Goal: Share content: Share content

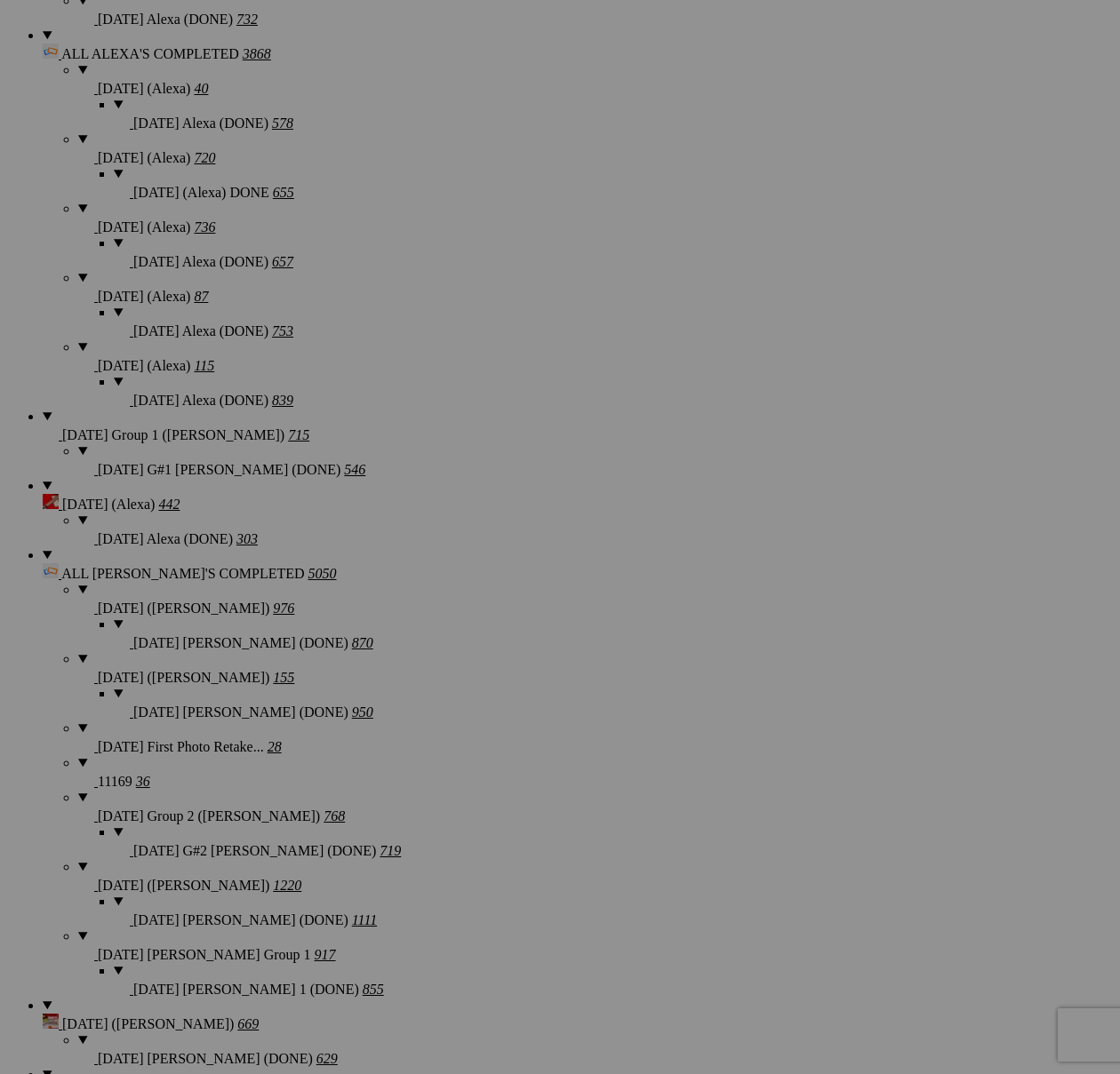
scroll to position [1999, 0]
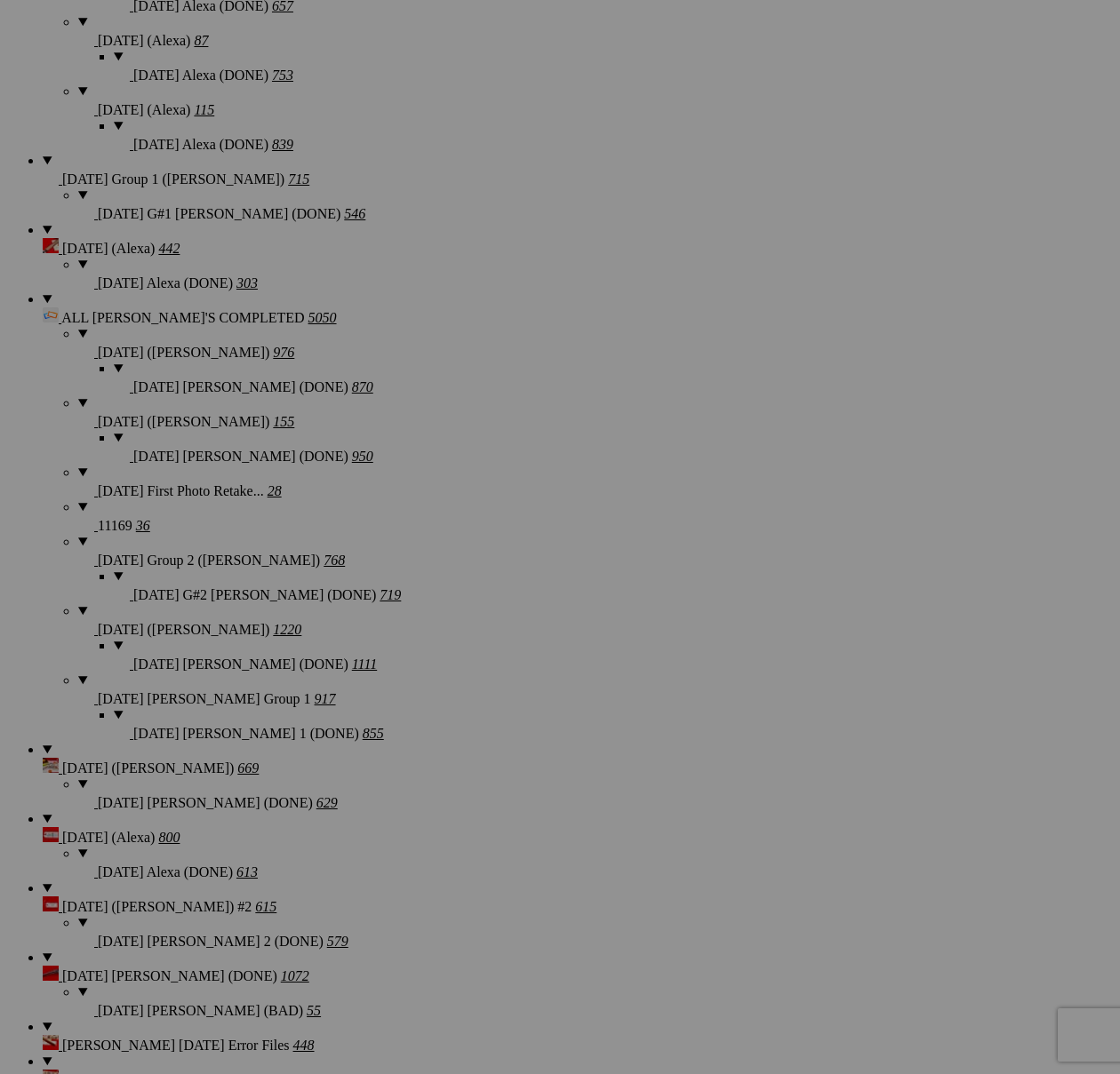
scroll to position [2270, 0]
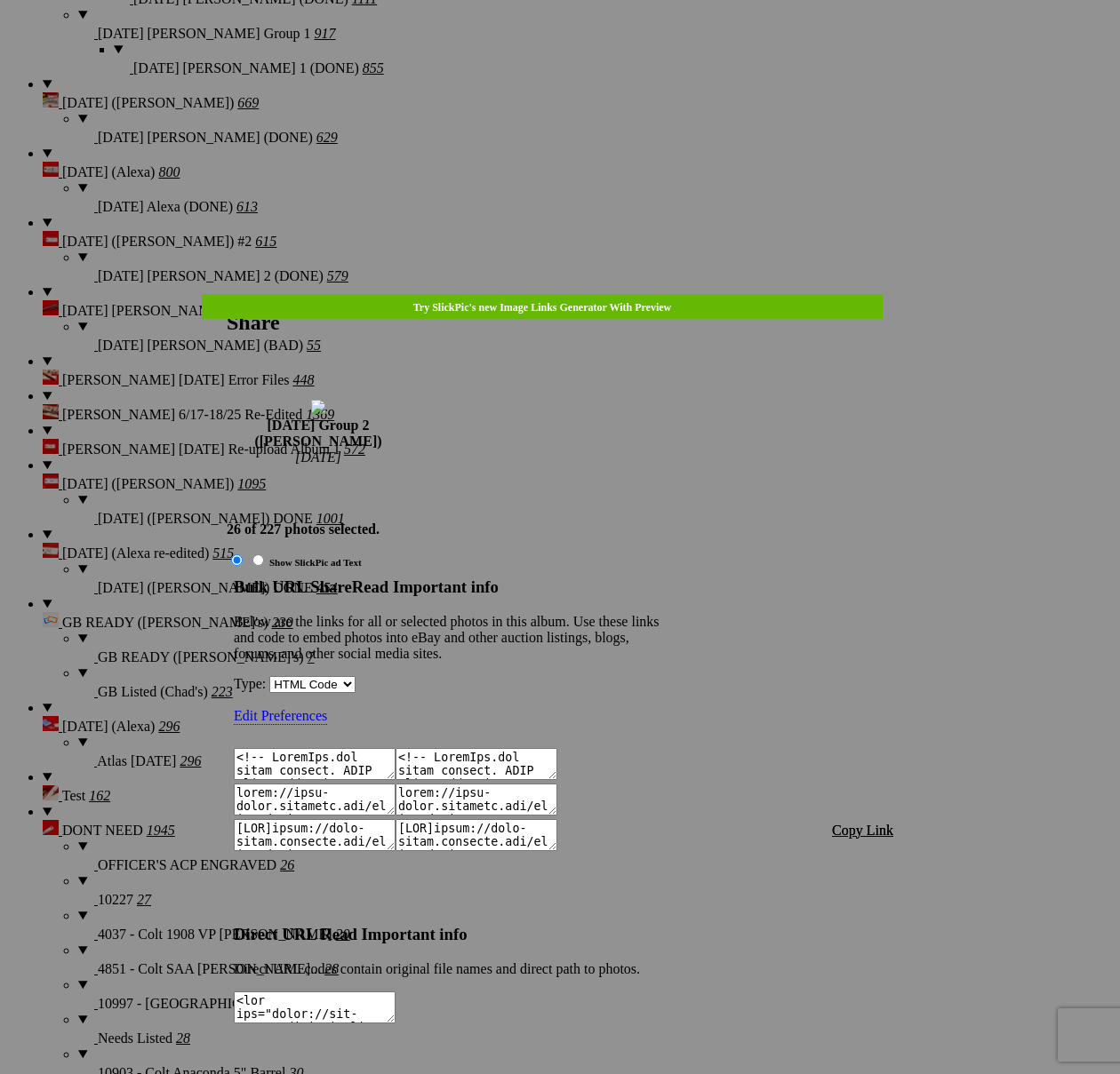
click at [860, 823] on span "Copy Link" at bounding box center [863, 830] width 62 height 15
click at [610, 48] on div at bounding box center [560, 537] width 1120 height 1074
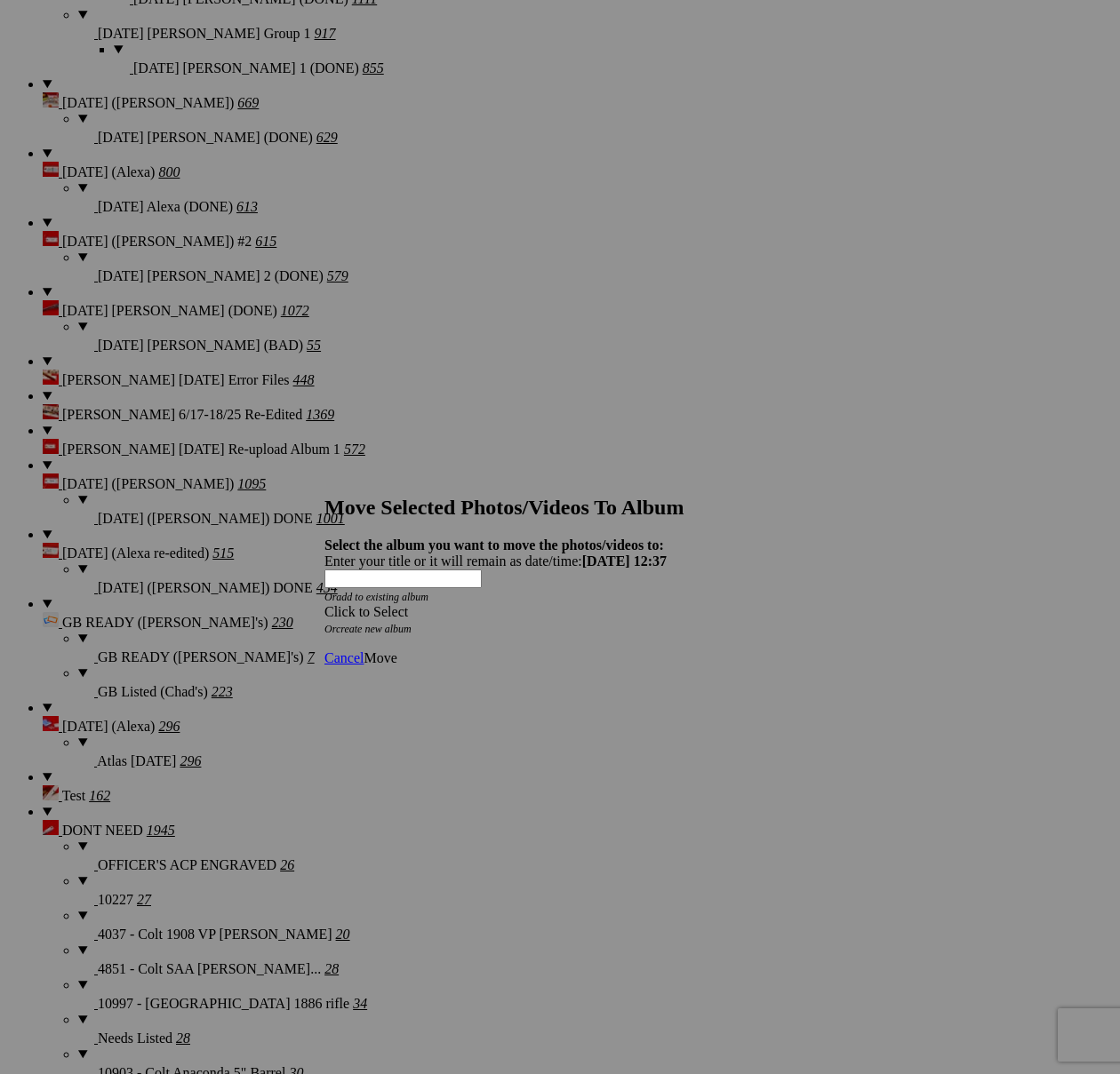
click at [324, 604] on span at bounding box center [324, 611] width 0 height 15
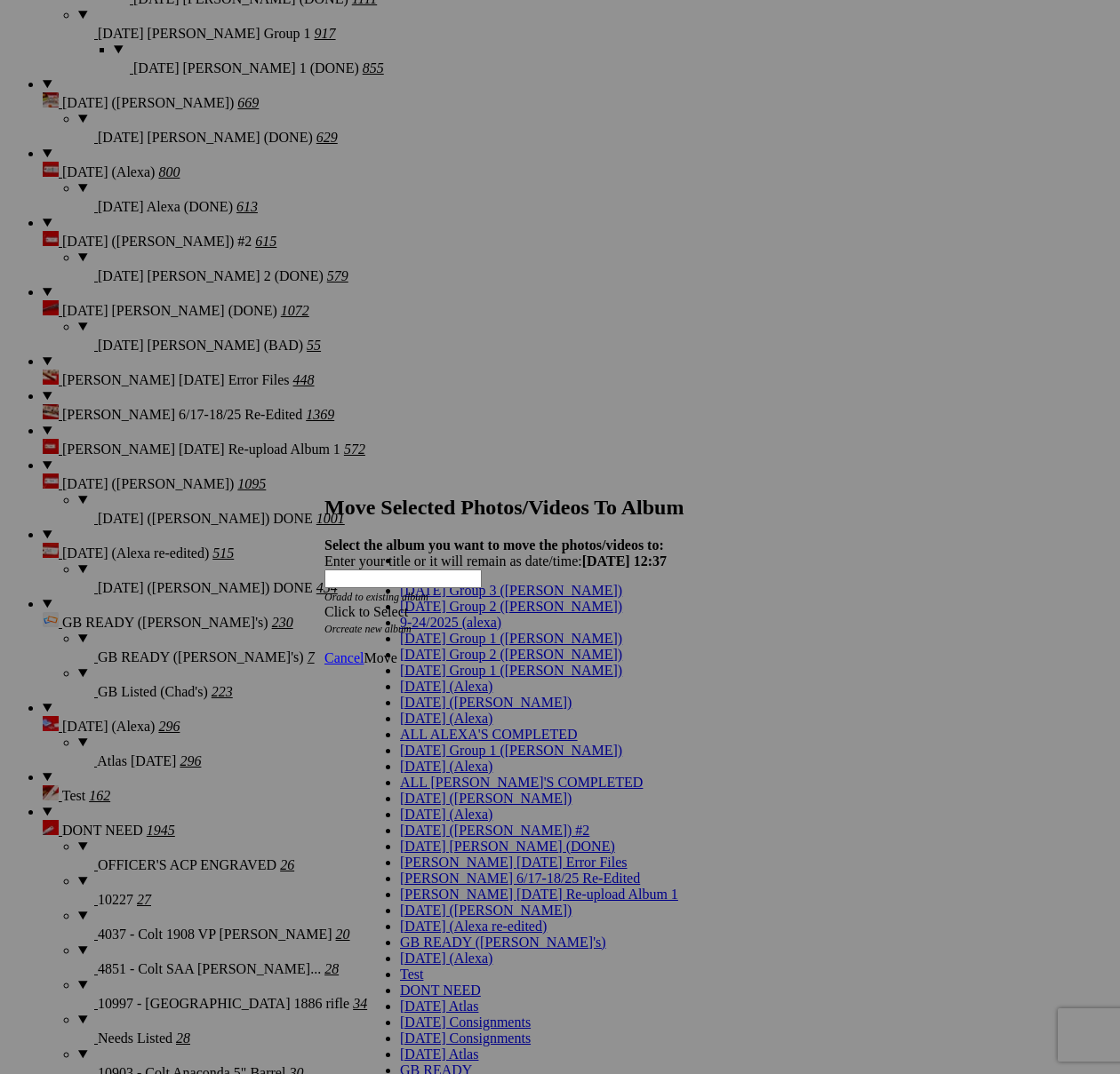
click at [400, 662] on span "[DATE] Group 2 ([PERSON_NAME])" at bounding box center [511, 654] width 223 height 15
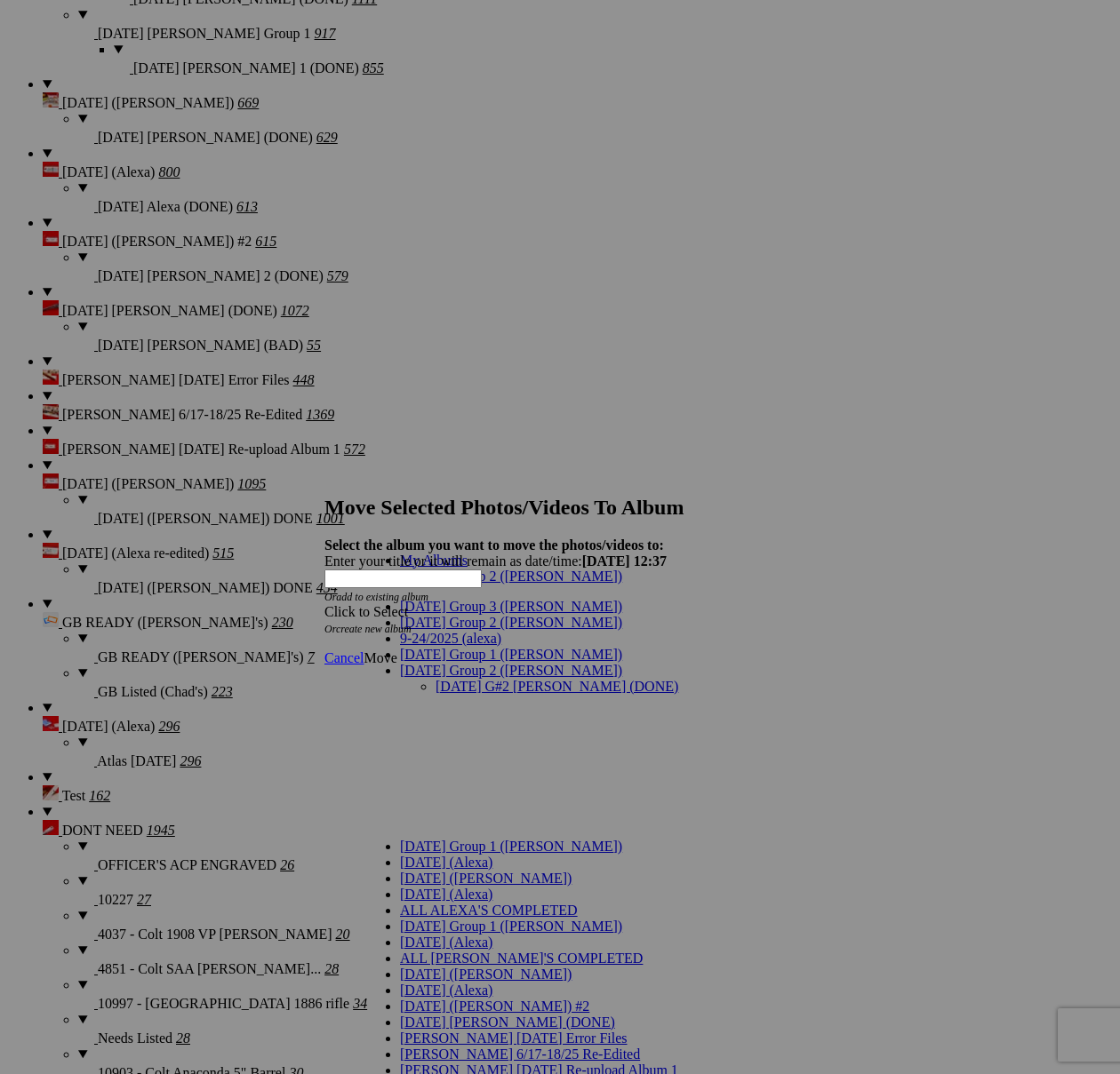
click at [451, 679] on link "[DATE] G#2 [PERSON_NAME] (DONE)" at bounding box center [557, 686] width 243 height 15
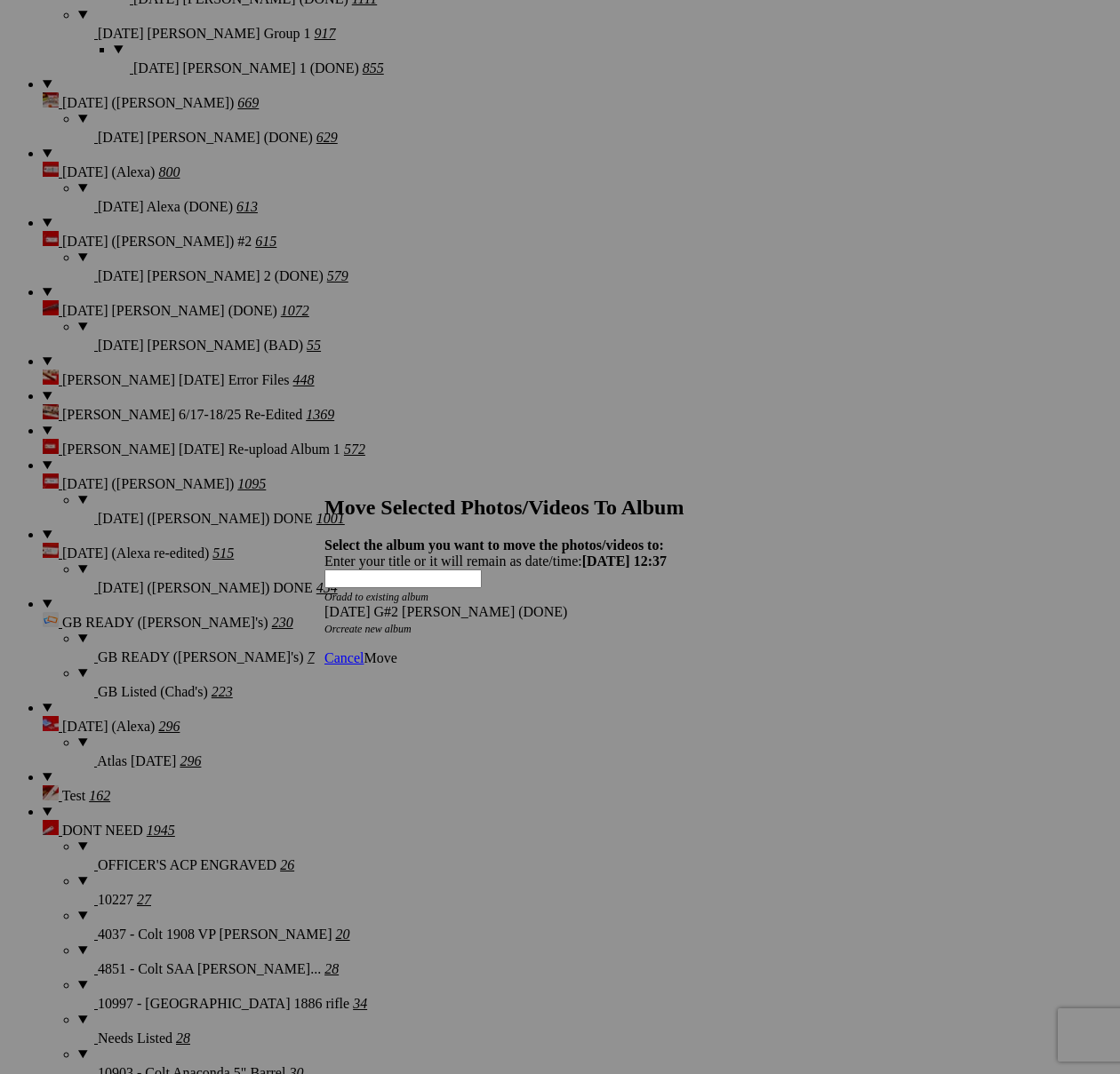
click at [396, 651] on span "Move" at bounding box center [380, 658] width 33 height 15
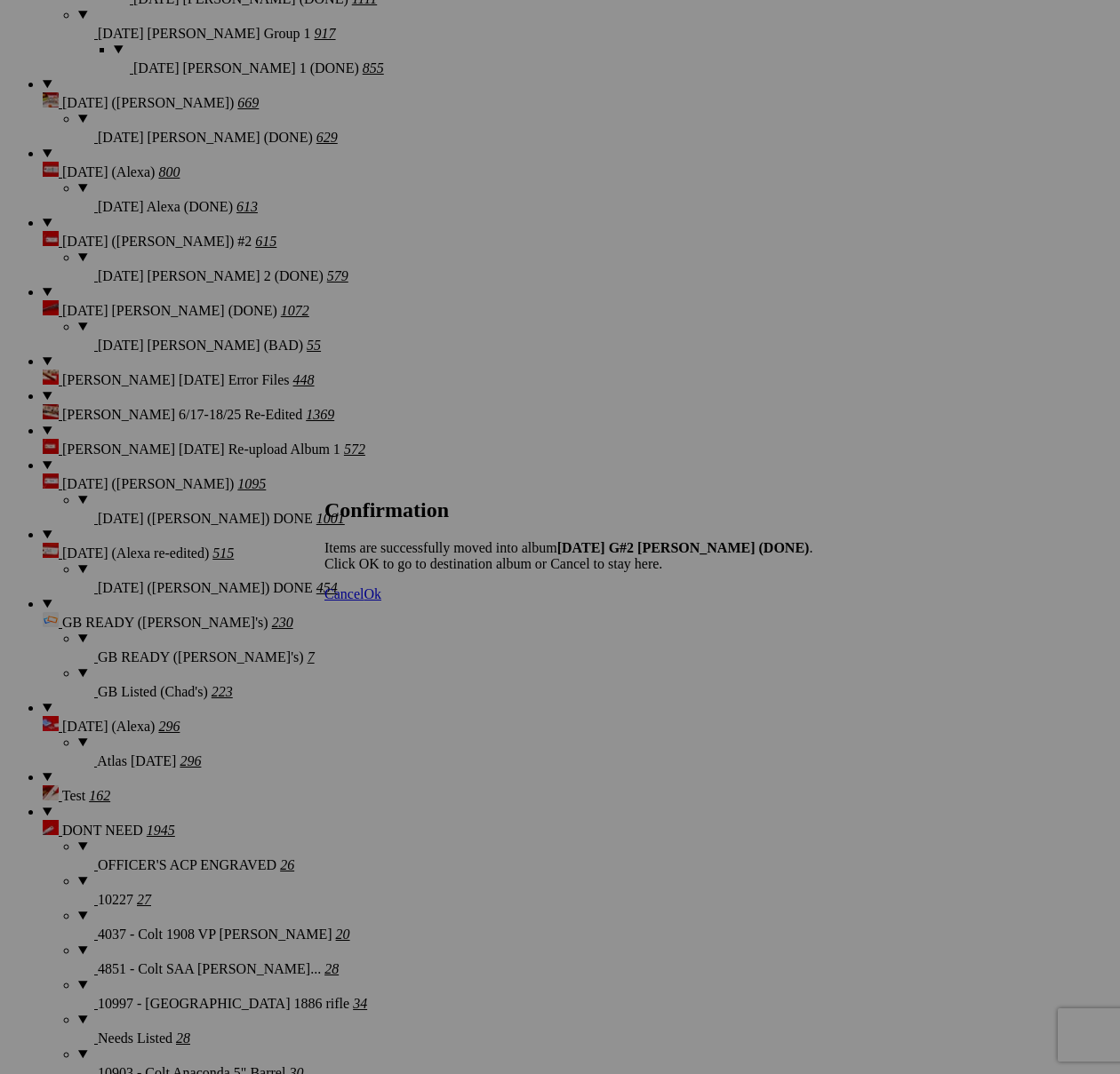
click at [364, 602] on span "Cancel" at bounding box center [344, 594] width 39 height 15
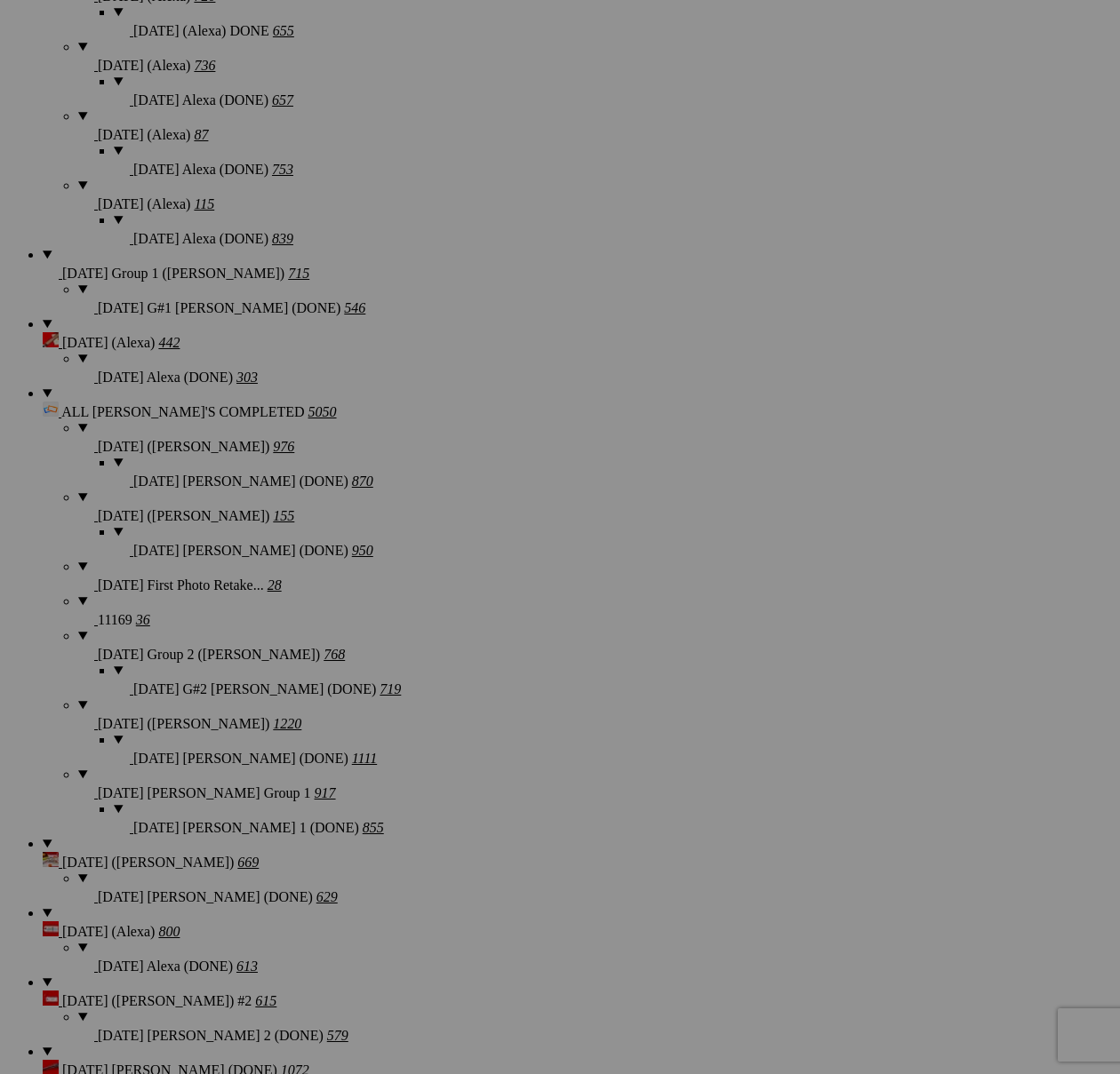
scroll to position [2119, 0]
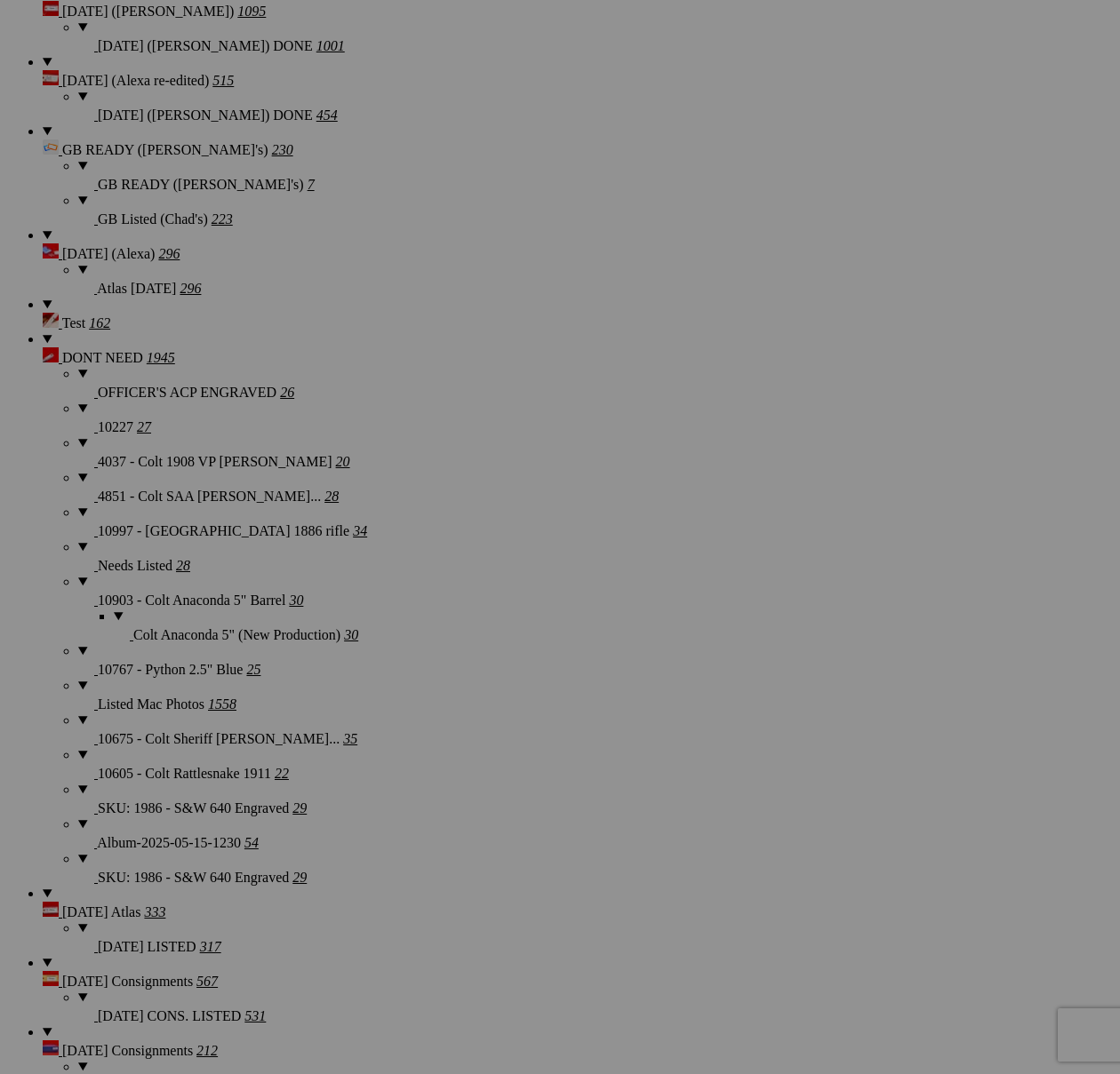
type textarea "<!-- [DOMAIN_NAME] image hosting. HTML Bulk Share code Starts Here --> <div sty…"
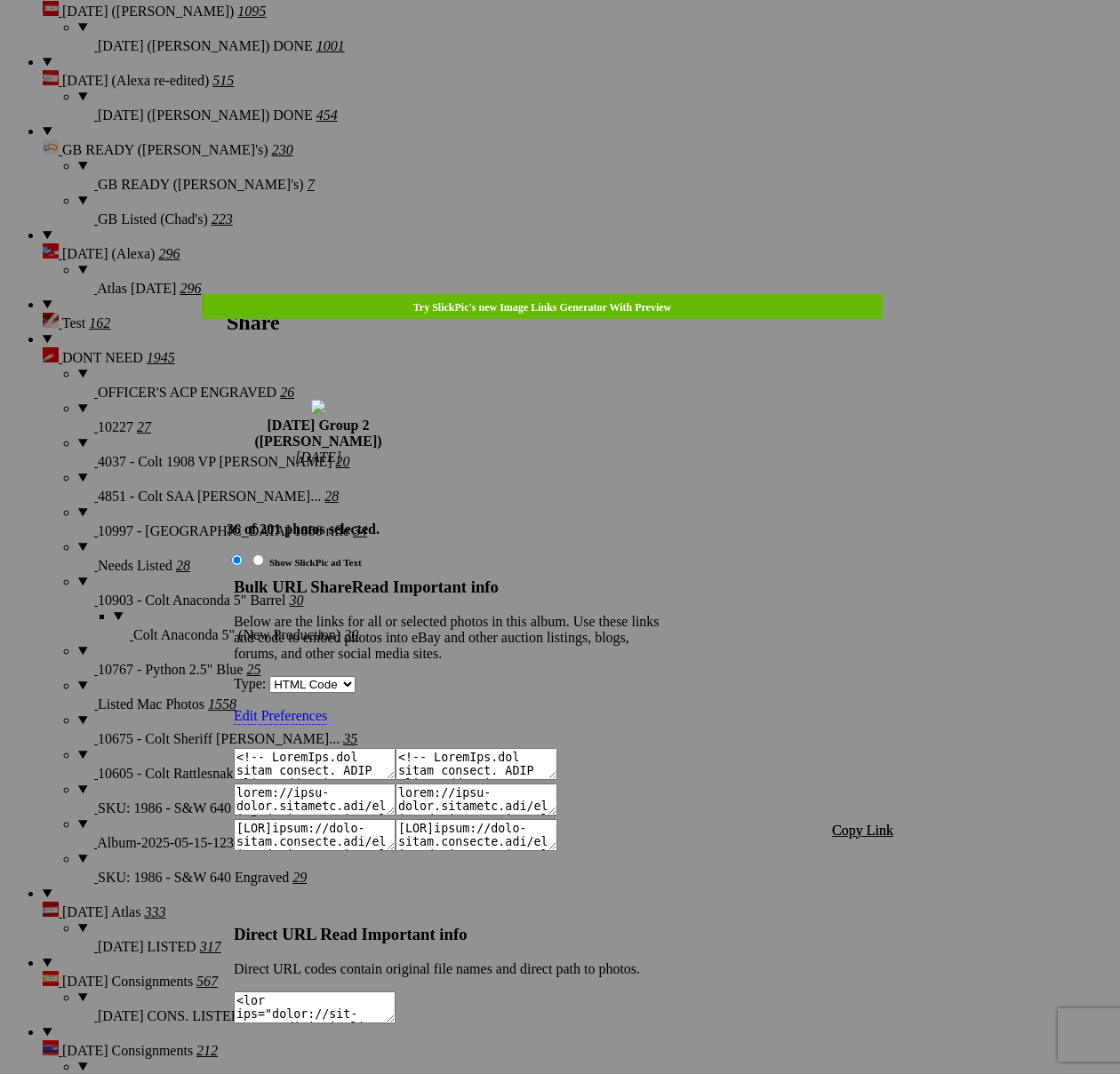
click at [871, 823] on span "Copy Link" at bounding box center [863, 830] width 62 height 15
click at [601, 50] on div at bounding box center [560, 537] width 1120 height 1074
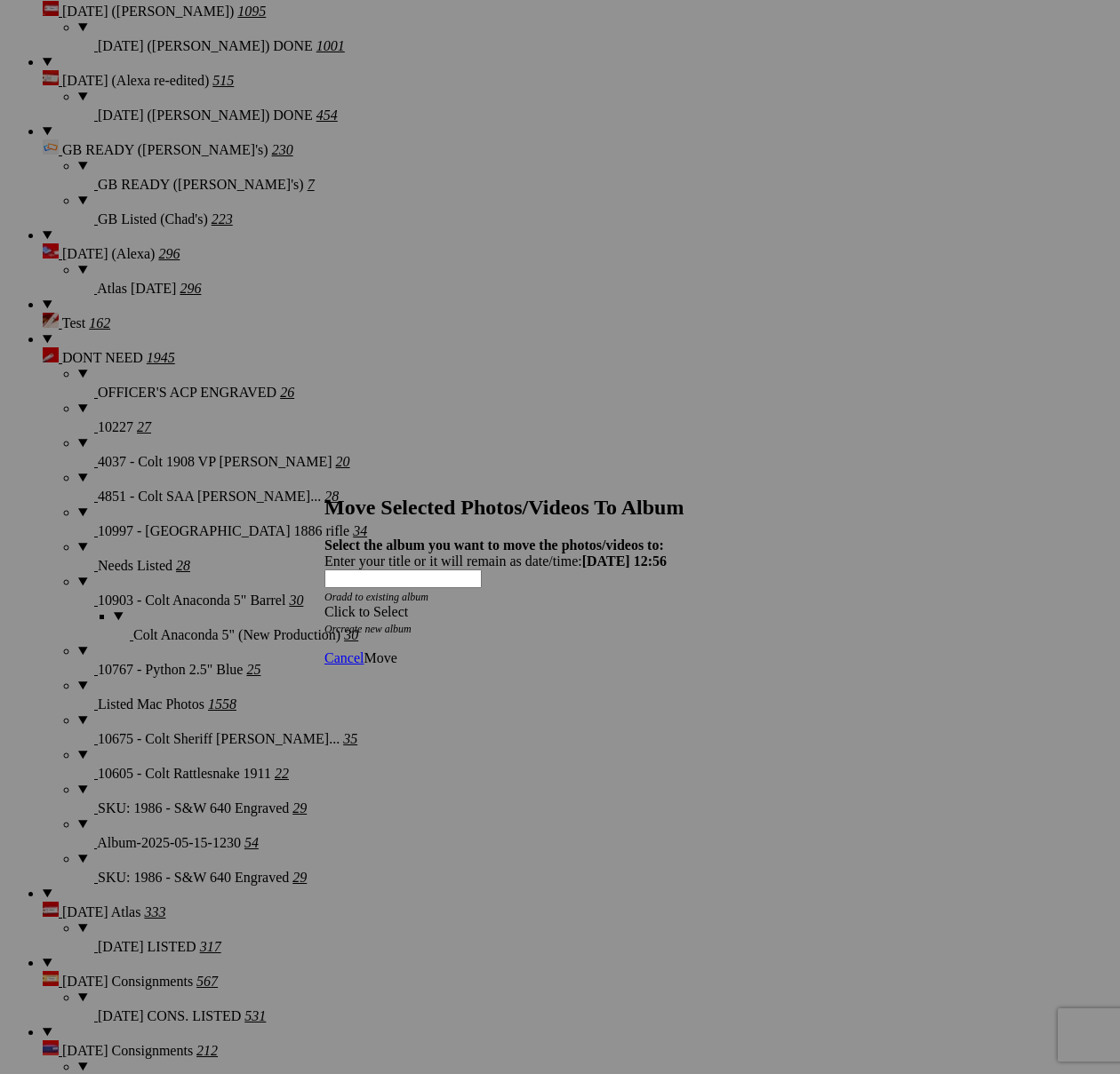
click at [618, 604] on div "Click to Select" at bounding box center [560, 611] width 471 height 16
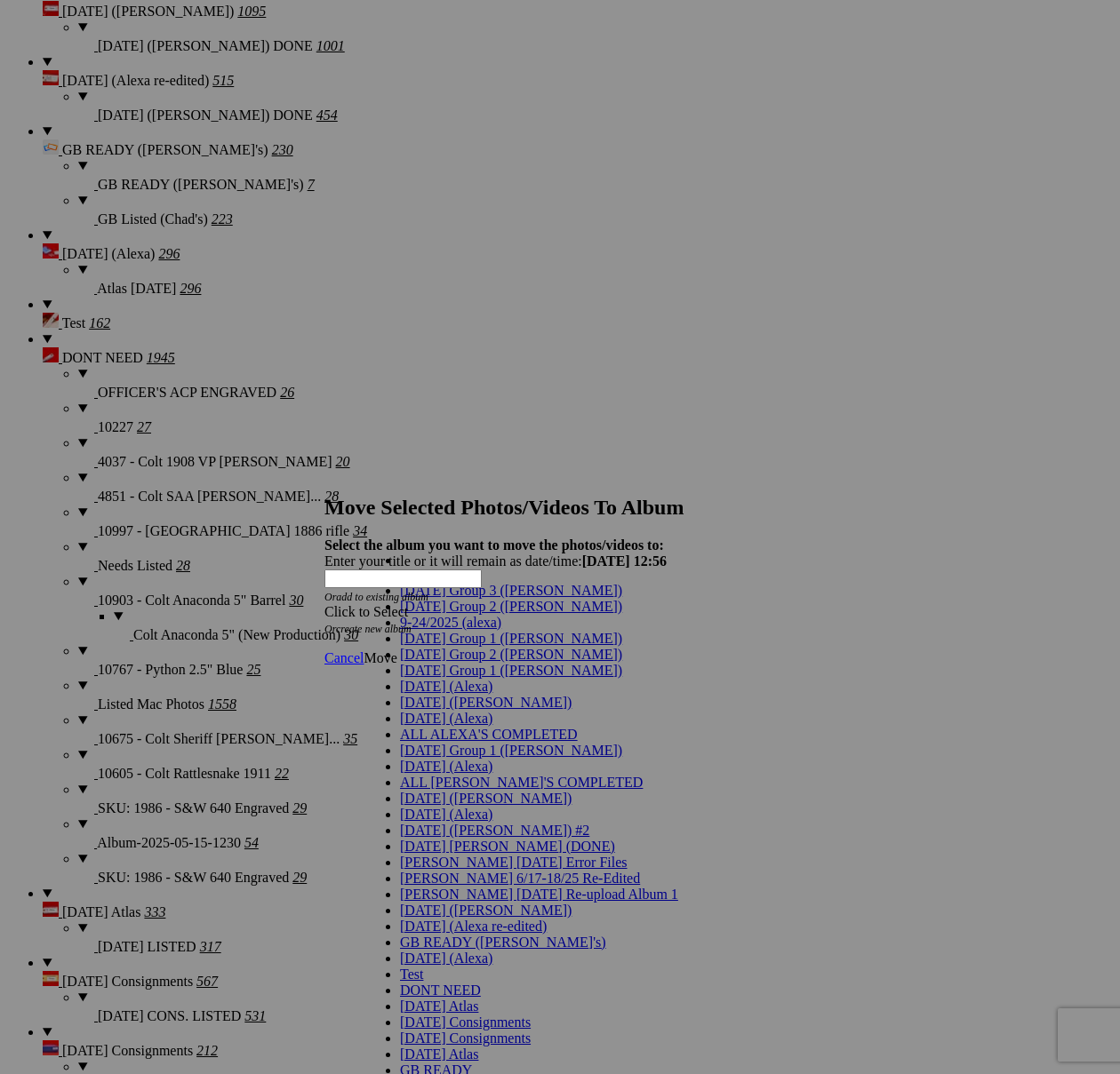
click at [438, 662] on span "[DATE] Group 2 ([PERSON_NAME])" at bounding box center [511, 654] width 223 height 15
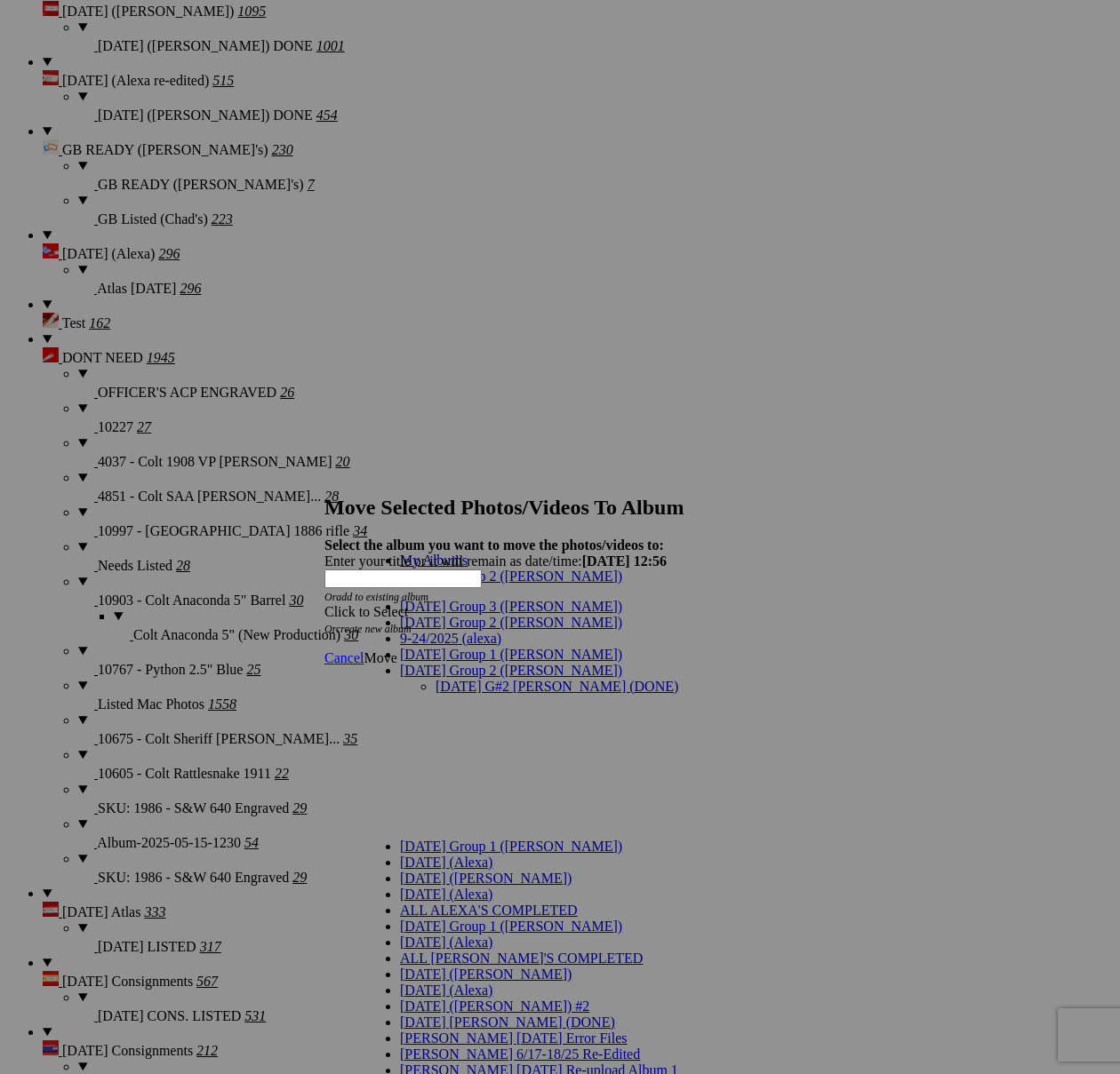
click at [495, 679] on link "[DATE] G#2 [PERSON_NAME] (DONE)" at bounding box center [557, 686] width 243 height 15
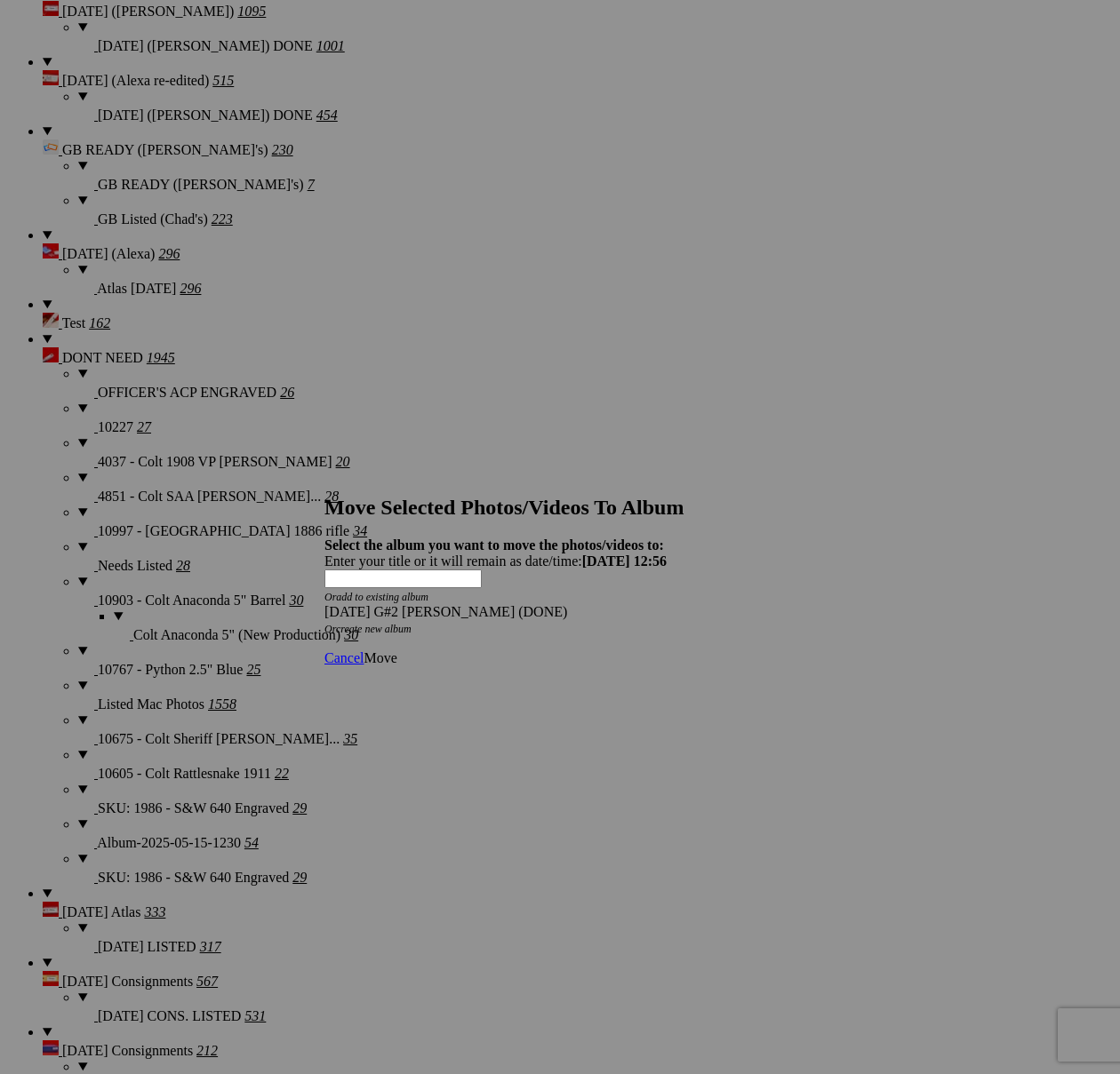
click at [396, 651] on span "Move" at bounding box center [380, 658] width 33 height 15
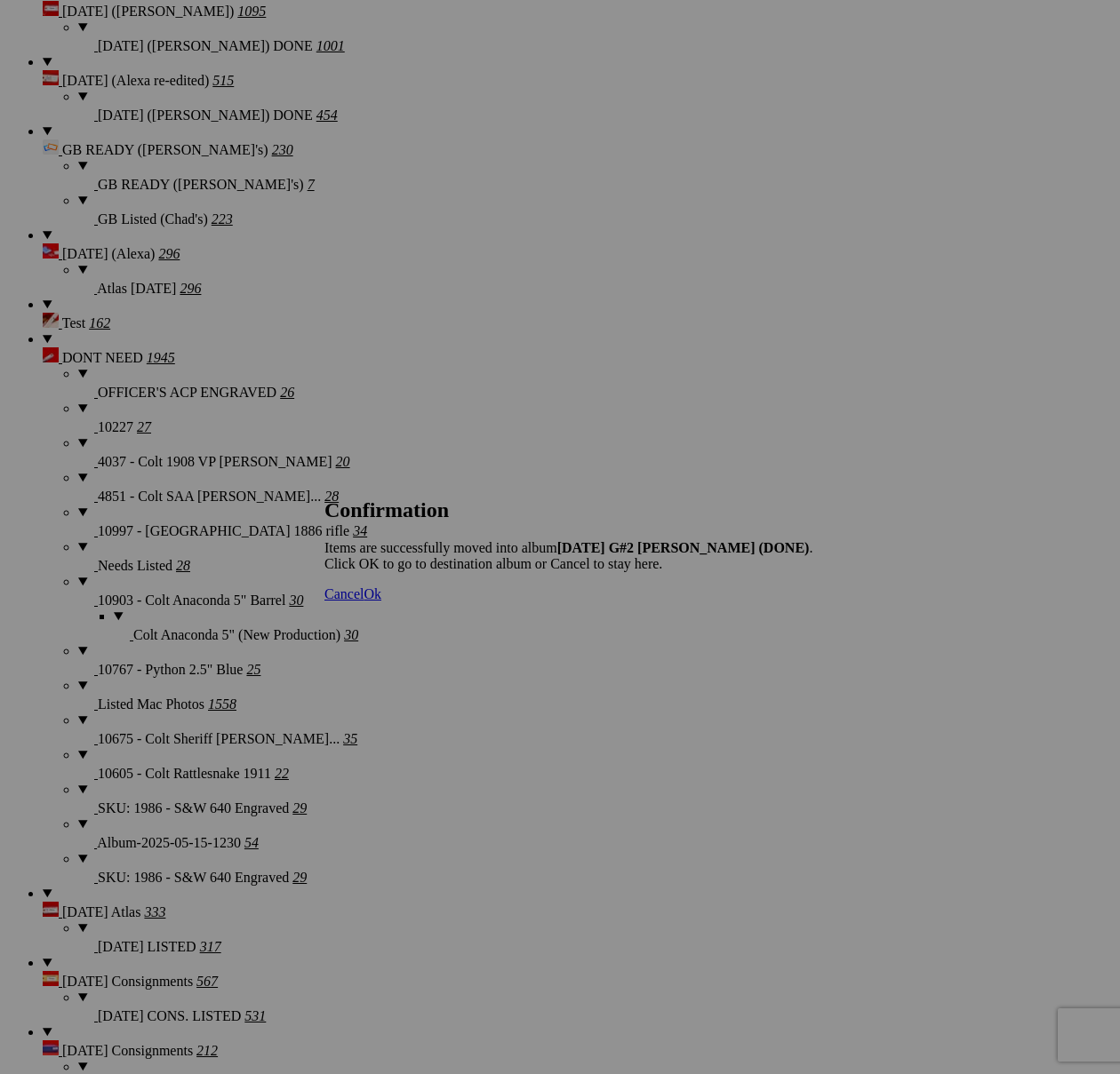
click at [364, 602] on span "Cancel" at bounding box center [344, 594] width 39 height 15
